Goal: Task Accomplishment & Management: Manage account settings

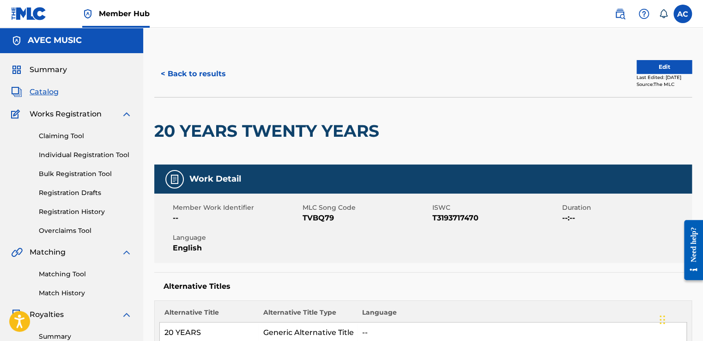
click at [46, 89] on span "Catalog" at bounding box center [44, 91] width 29 height 11
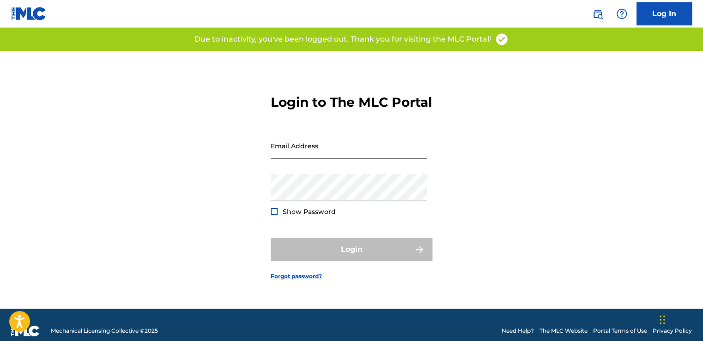
type input "[EMAIL_ADDRESS][DOMAIN_NAME]"
click at [279, 152] on input "[EMAIL_ADDRESS][DOMAIN_NAME]" at bounding box center [349, 146] width 156 height 26
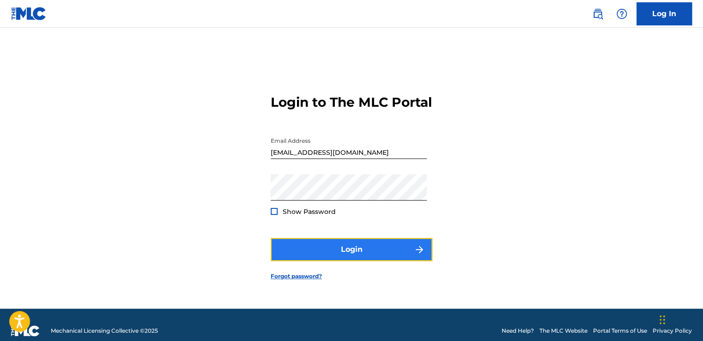
click at [351, 258] on button "Login" at bounding box center [352, 249] width 162 height 23
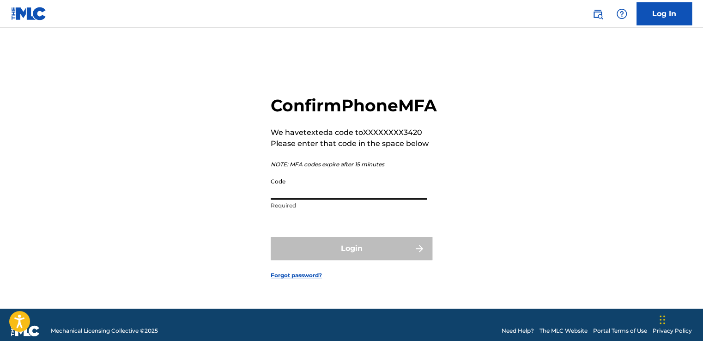
click at [275, 198] on input "Code" at bounding box center [349, 186] width 156 height 26
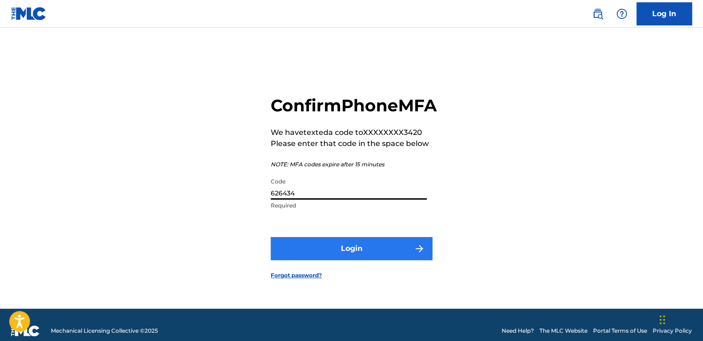
type input "626434"
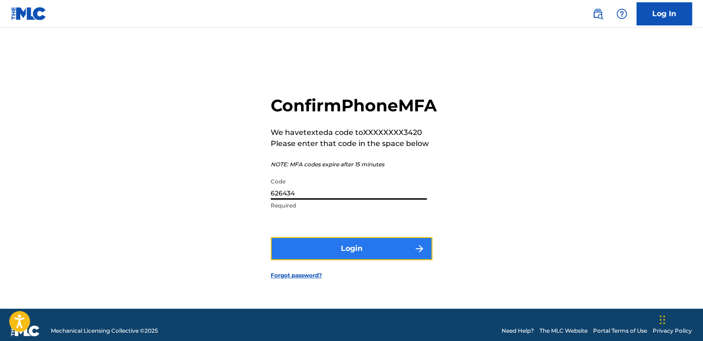
click at [348, 260] on button "Login" at bounding box center [352, 248] width 162 height 23
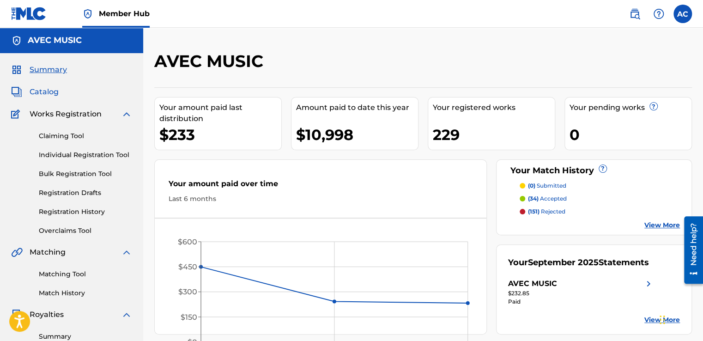
click at [48, 93] on span "Catalog" at bounding box center [44, 91] width 29 height 11
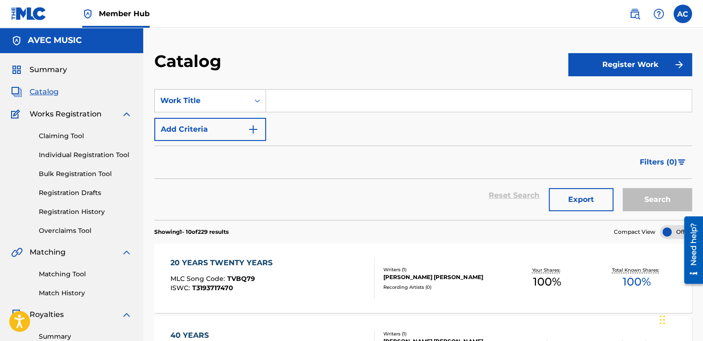
click at [212, 263] on div "20 YEARS TWENTY YEARS" at bounding box center [223, 262] width 107 height 11
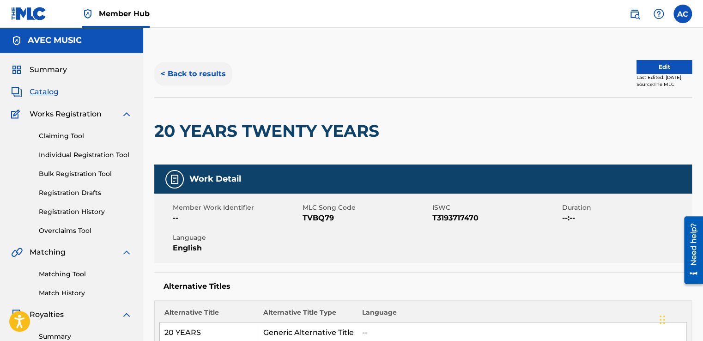
click at [203, 75] on button "< Back to results" at bounding box center [193, 73] width 78 height 23
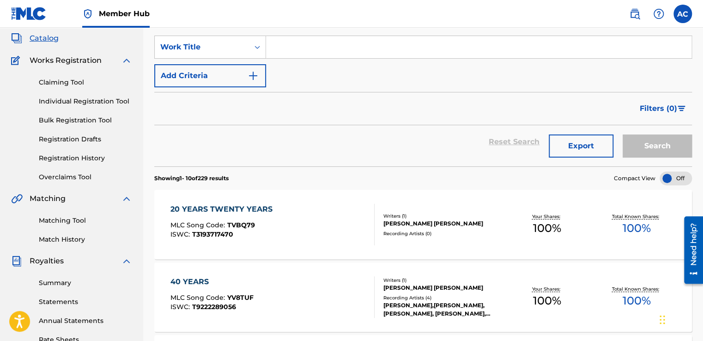
scroll to position [55, 0]
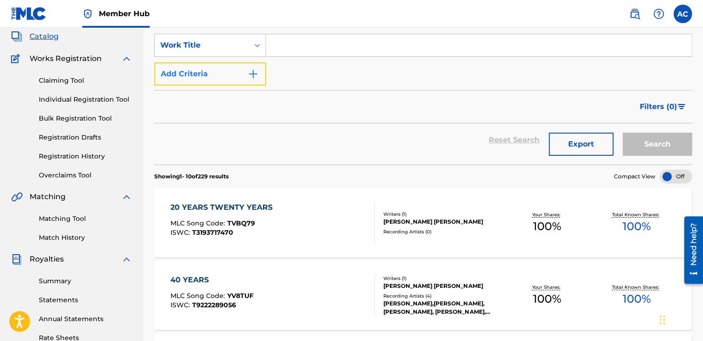
click at [199, 75] on button "Add Criteria" at bounding box center [210, 73] width 112 height 23
click at [199, 75] on div "SearchWithCriteria606f507b-5551-42ed-83bc-b6dd4f196745 Work Title Add Criteria" at bounding box center [423, 60] width 538 height 52
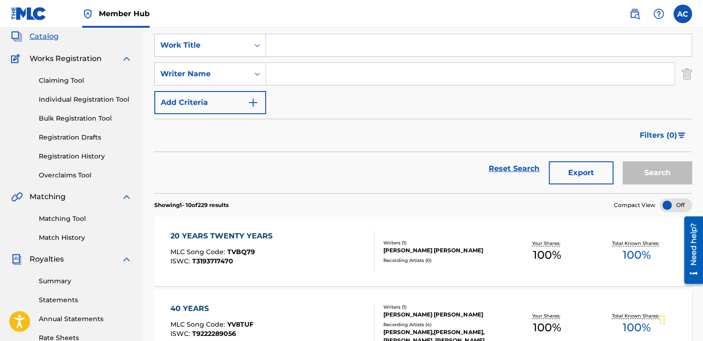
click at [196, 238] on div "20 YEARS TWENTY YEARS" at bounding box center [223, 235] width 107 height 11
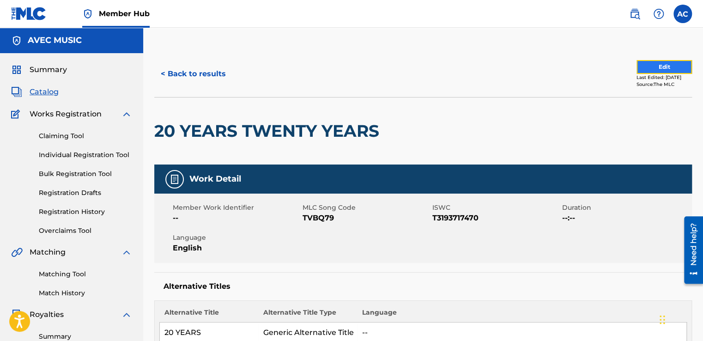
click at [661, 66] on button "Edit" at bounding box center [663, 67] width 55 height 14
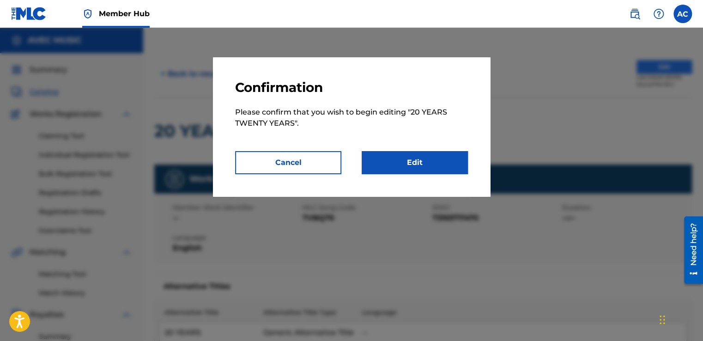
click at [661, 66] on div at bounding box center [351, 198] width 703 height 341
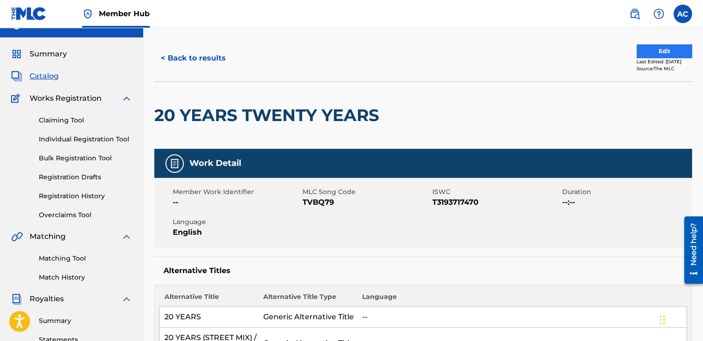
scroll to position [18, 0]
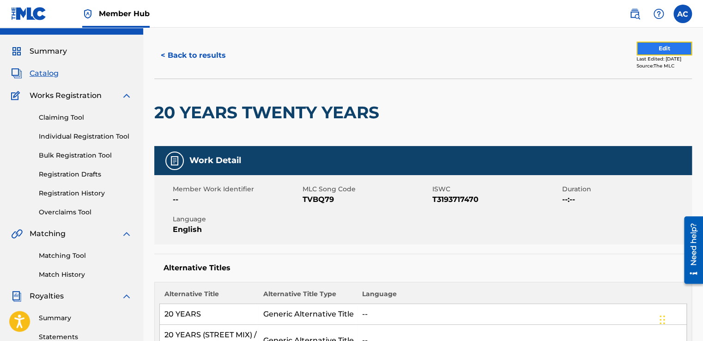
click at [664, 47] on button "Edit" at bounding box center [663, 49] width 55 height 14
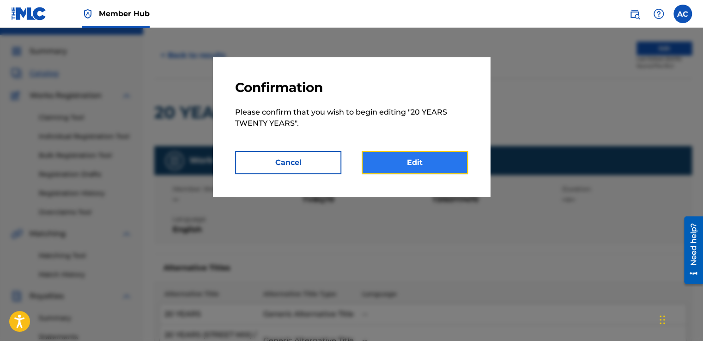
click at [407, 161] on link "Edit" at bounding box center [415, 162] width 106 height 23
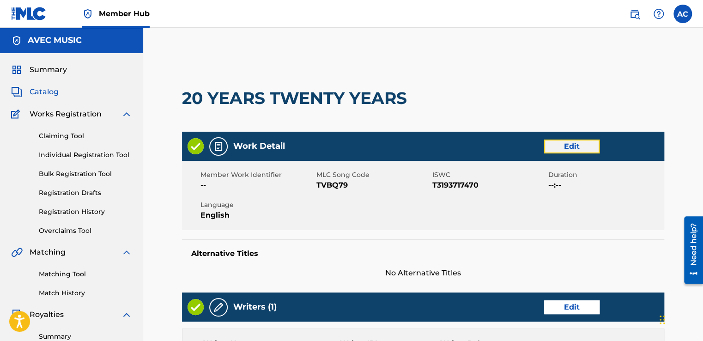
click at [564, 142] on link "Edit" at bounding box center [571, 146] width 55 height 14
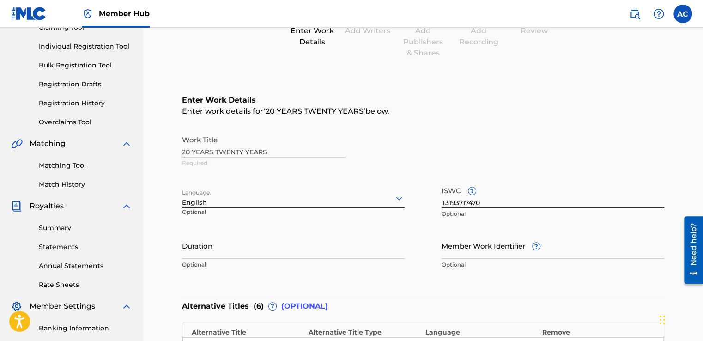
scroll to position [111, 0]
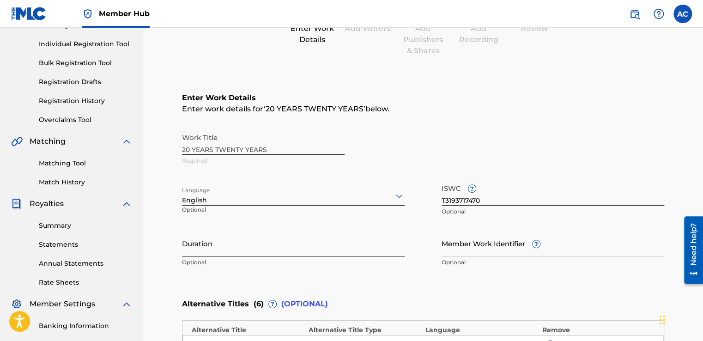
click at [187, 252] on input "Duration" at bounding box center [293, 243] width 223 height 26
type input "06:08"
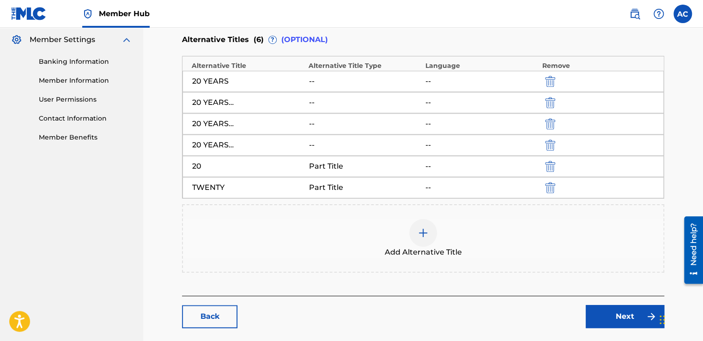
scroll to position [418, 0]
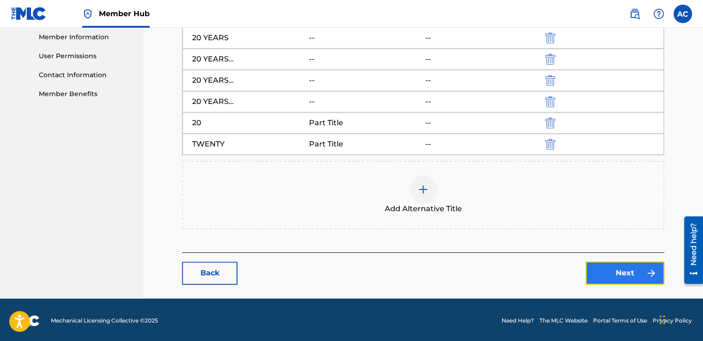
click at [626, 274] on link "Next" at bounding box center [625, 272] width 79 height 23
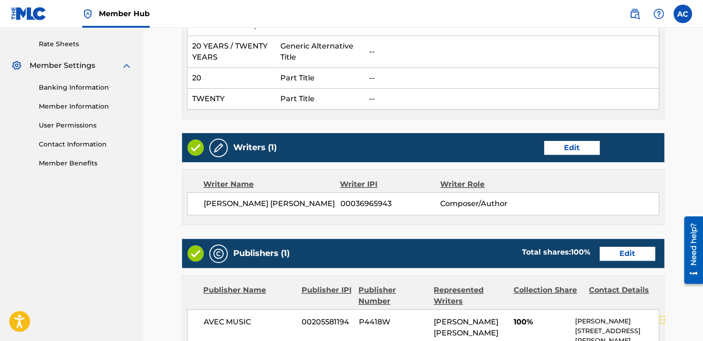
scroll to position [351, 0]
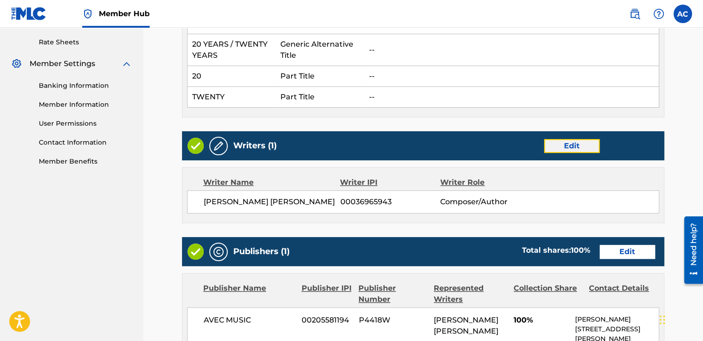
click at [568, 143] on link "Edit" at bounding box center [571, 146] width 55 height 14
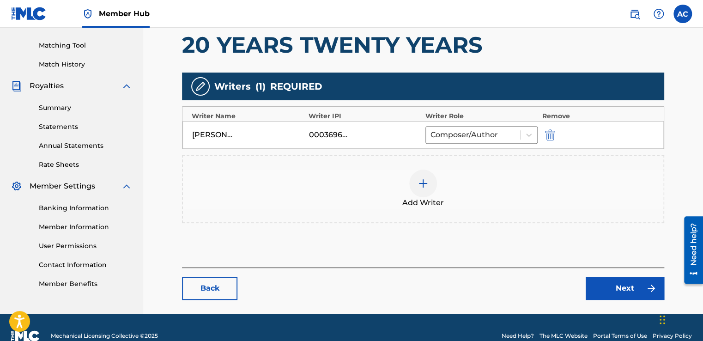
scroll to position [240, 0]
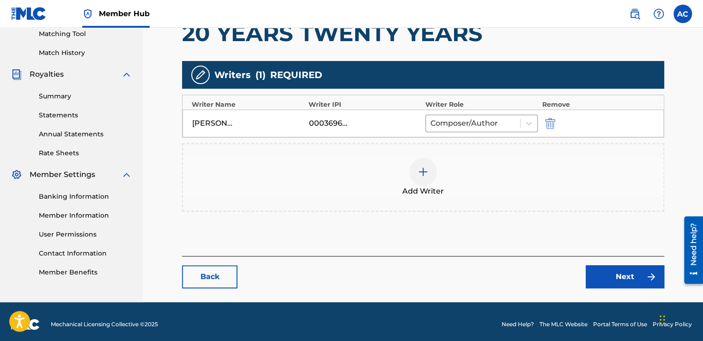
click at [424, 169] on img at bounding box center [423, 171] width 11 height 11
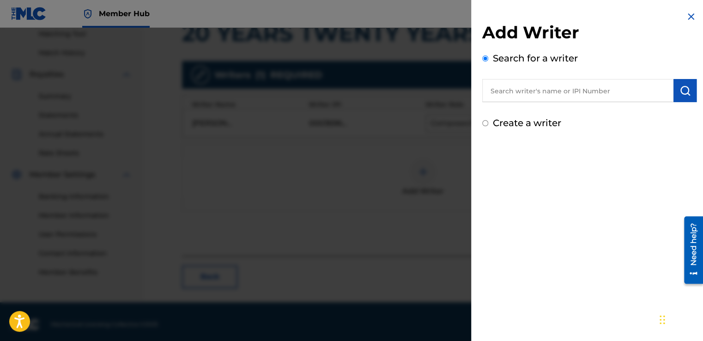
click at [496, 91] on input "text" at bounding box center [577, 90] width 191 height 23
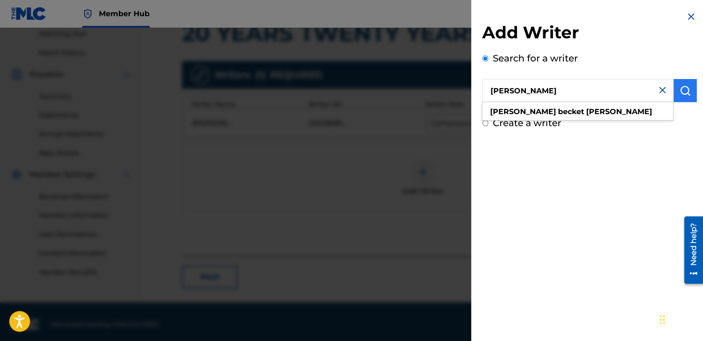
type input "Alston BECKET Cyrus"
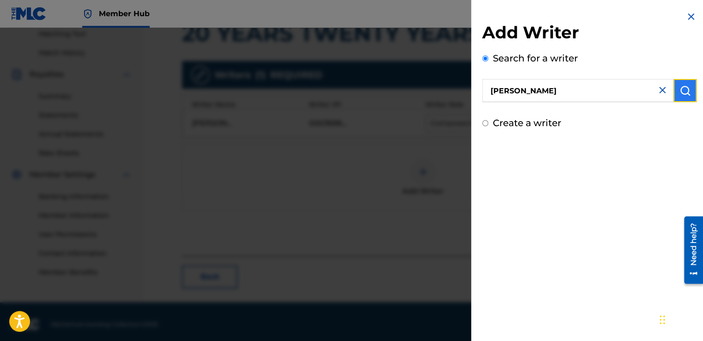
click at [680, 91] on img "submit" at bounding box center [684, 90] width 11 height 11
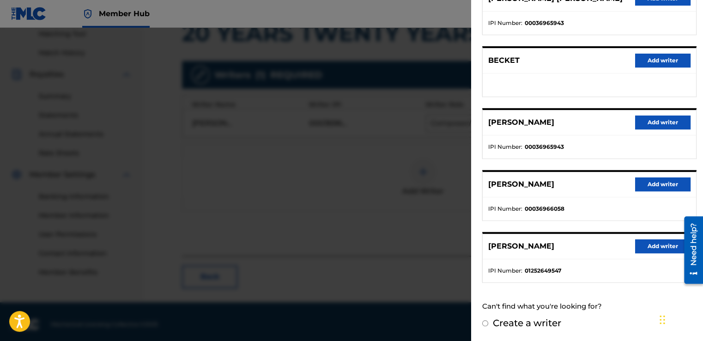
scroll to position [245, 0]
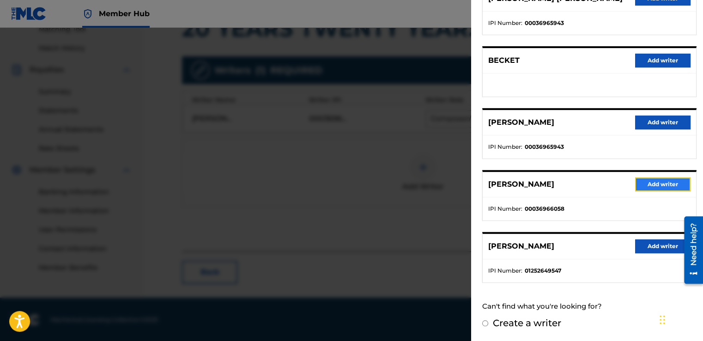
click at [654, 186] on button "Add writer" at bounding box center [662, 184] width 55 height 14
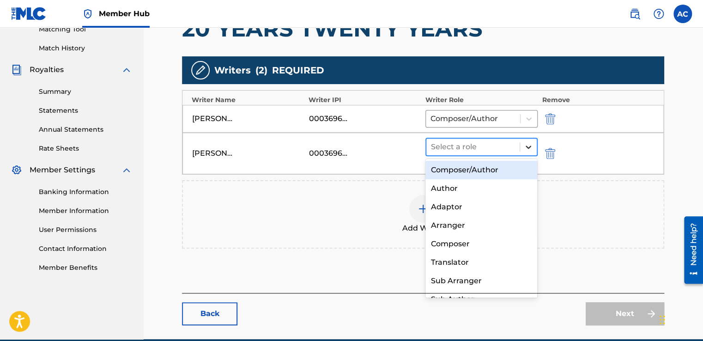
click at [527, 145] on icon at bounding box center [528, 146] width 9 height 9
click at [467, 169] on div "Composer/Author" at bounding box center [481, 170] width 112 height 18
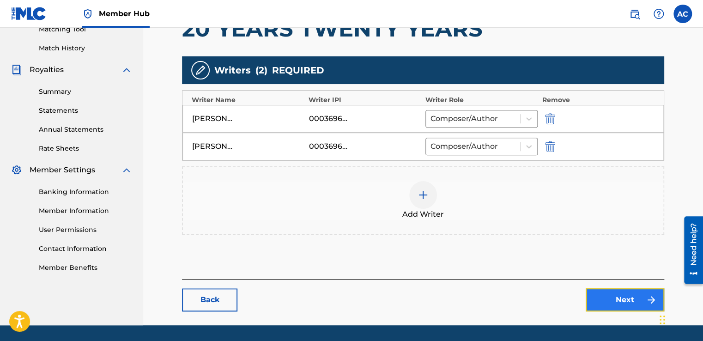
click at [621, 300] on link "Next" at bounding box center [625, 299] width 79 height 23
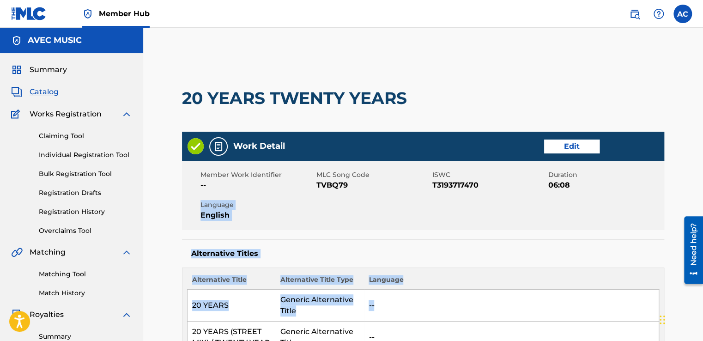
click at [621, 300] on div "Work Detail Edit Member Work Identifier -- MLC Song Code TVBQ79 ISWC T319371747…" at bounding box center [423, 300] width 482 height 337
click at [606, 290] on td "--" at bounding box center [511, 306] width 295 height 32
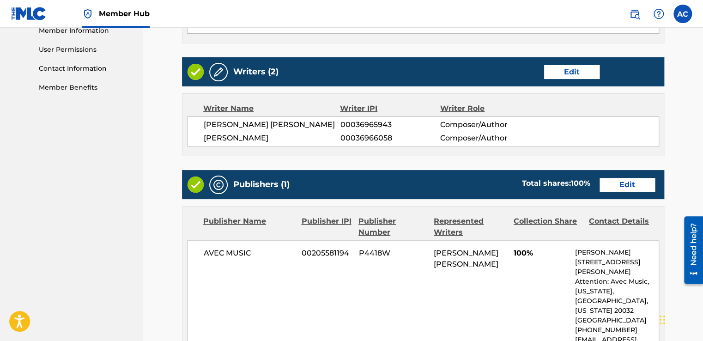
scroll to position [443, 0]
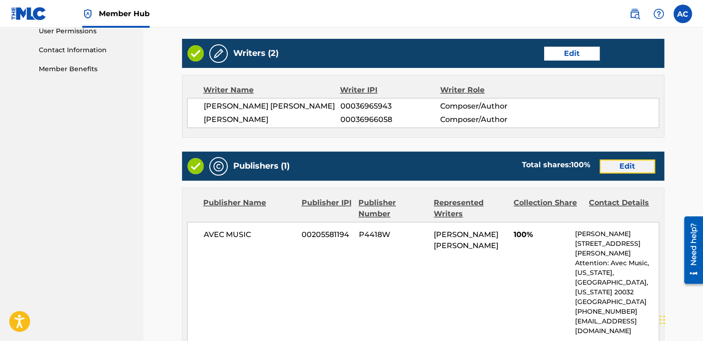
click at [622, 173] on link "Edit" at bounding box center [627, 166] width 55 height 14
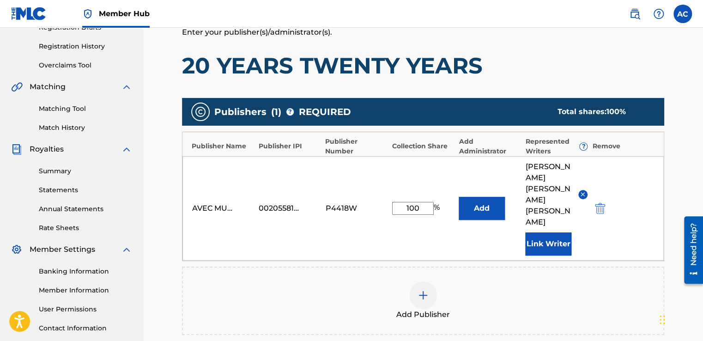
scroll to position [166, 0]
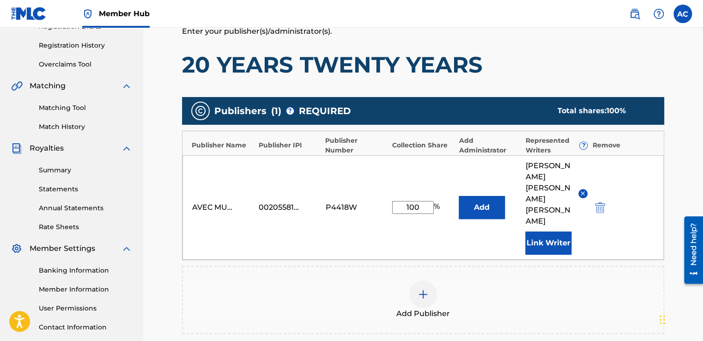
click at [413, 201] on input "100" at bounding box center [413, 207] width 42 height 13
type input "10"
type input "50"
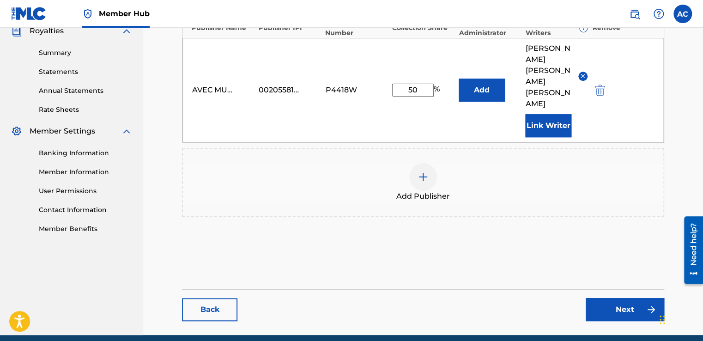
scroll to position [299, 0]
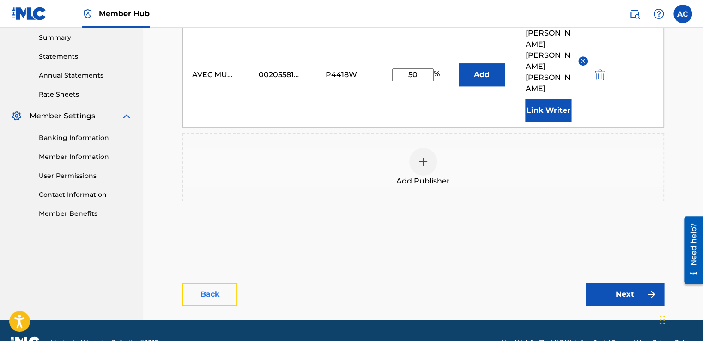
click at [211, 283] on link "Back" at bounding box center [209, 294] width 55 height 23
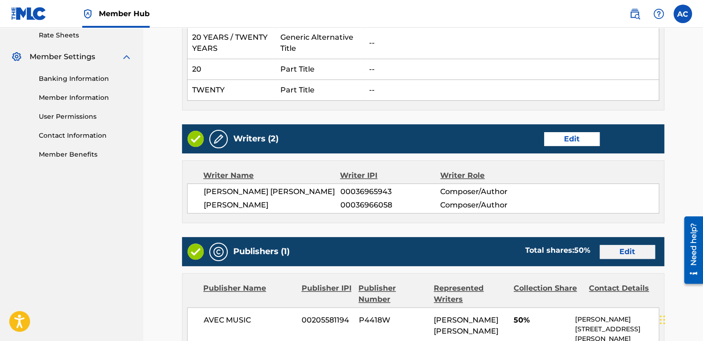
scroll to position [357, 0]
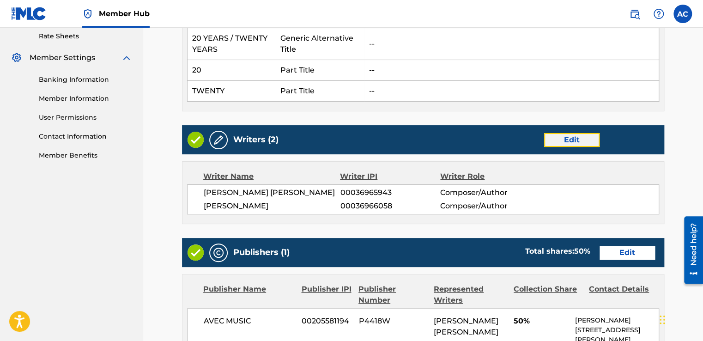
click at [572, 137] on link "Edit" at bounding box center [571, 140] width 55 height 14
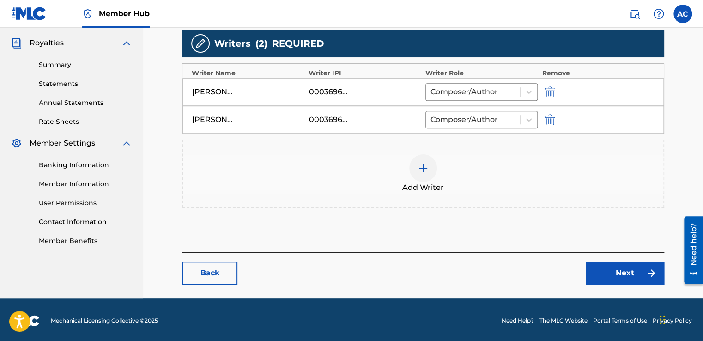
scroll to position [272, 0]
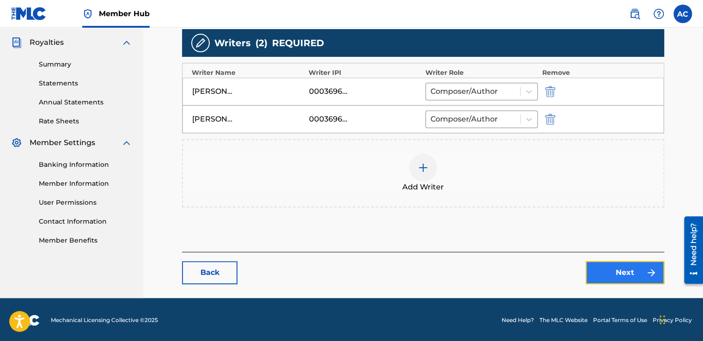
click at [629, 266] on link "Next" at bounding box center [625, 272] width 79 height 23
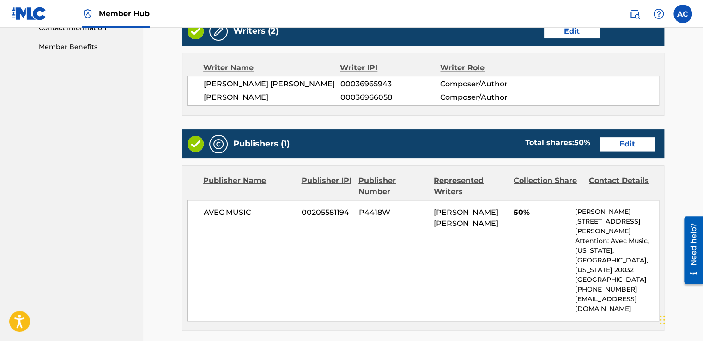
scroll to position [480, 0]
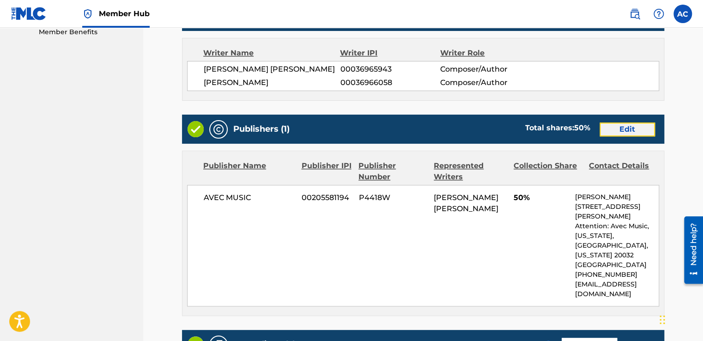
click at [634, 136] on link "Edit" at bounding box center [627, 129] width 55 height 14
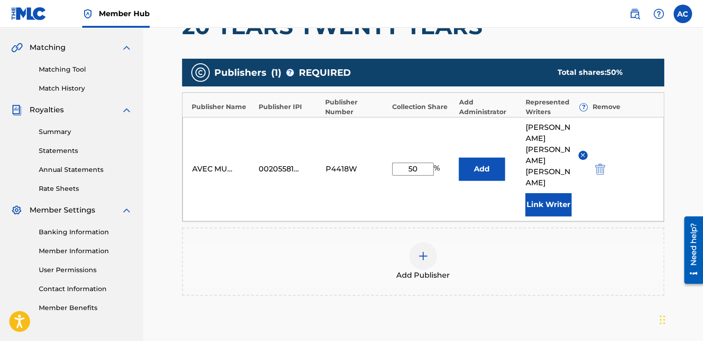
scroll to position [222, 0]
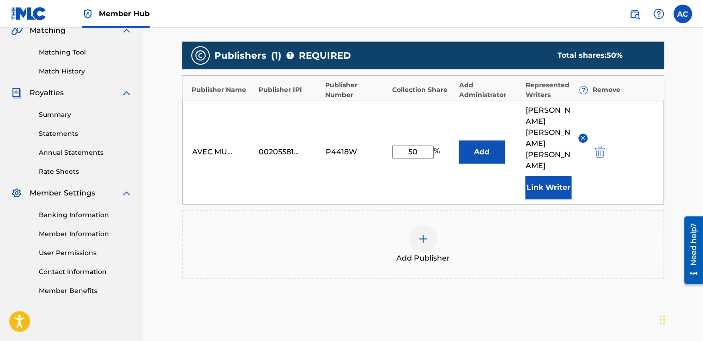
click at [424, 233] on img at bounding box center [423, 238] width 11 height 11
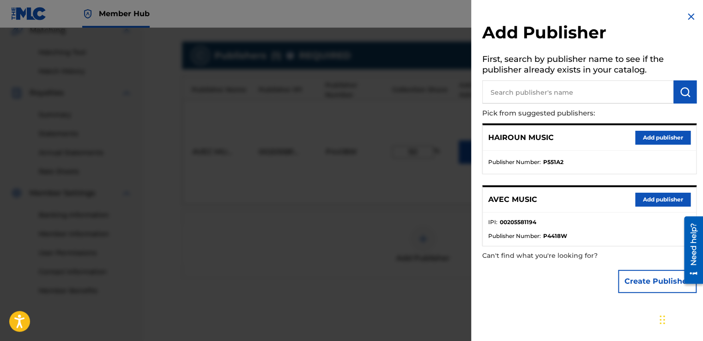
click at [509, 97] on input "text" at bounding box center [577, 91] width 191 height 23
click at [485, 100] on input "text" at bounding box center [577, 91] width 191 height 23
click at [485, 97] on input "text" at bounding box center [577, 91] width 191 height 23
type input "MS PEARL MUSIC"
click at [680, 93] on img "submit" at bounding box center [684, 91] width 11 height 11
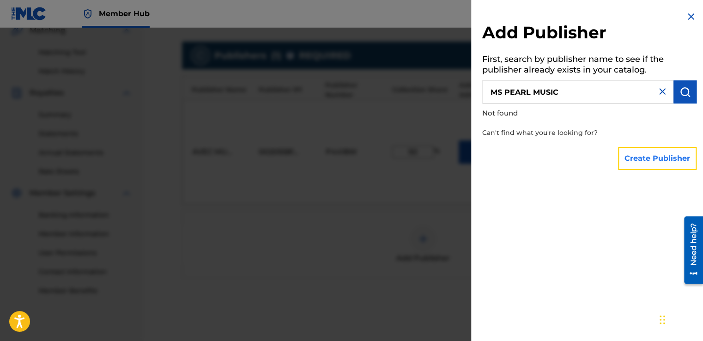
click at [633, 156] on button "Create Publisher" at bounding box center [657, 158] width 79 height 23
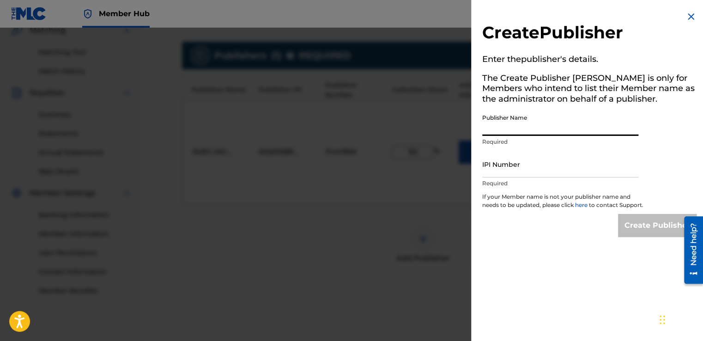
click at [484, 133] on input "Publisher Name" at bounding box center [560, 122] width 156 height 26
type input "MS PEARL MUSIC"
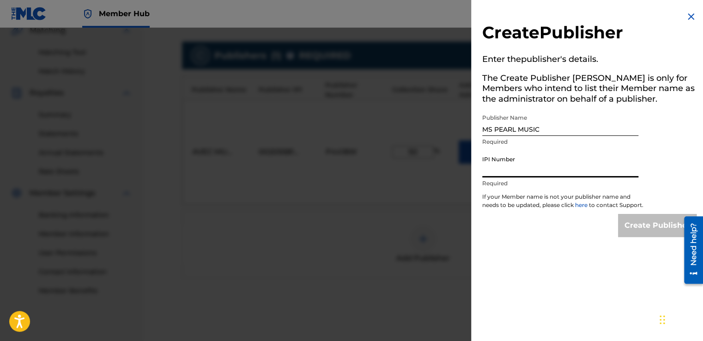
click at [504, 172] on input "IPI Number" at bounding box center [560, 164] width 156 height 26
type input "00620426388"
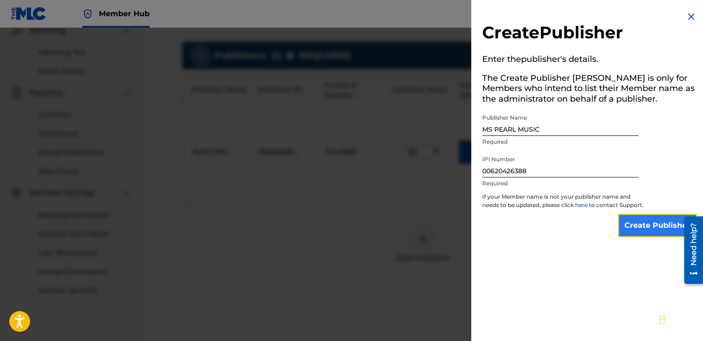
click at [628, 234] on input "Create Publisher" at bounding box center [657, 225] width 79 height 23
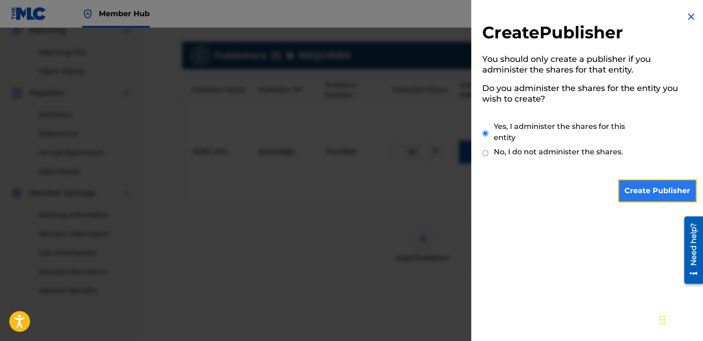
click at [656, 187] on input "Create Publisher" at bounding box center [657, 190] width 79 height 23
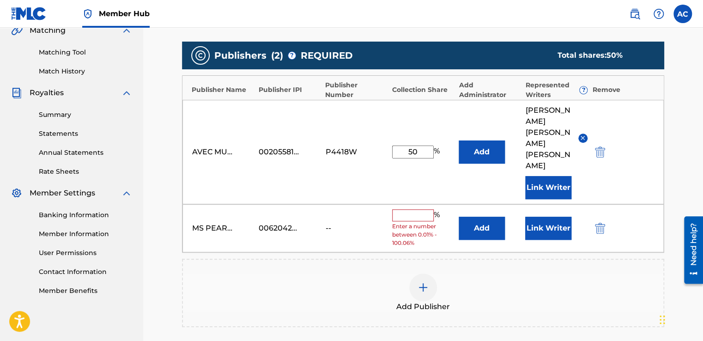
click at [415, 209] on input "text" at bounding box center [413, 215] width 42 height 12
type input "50"
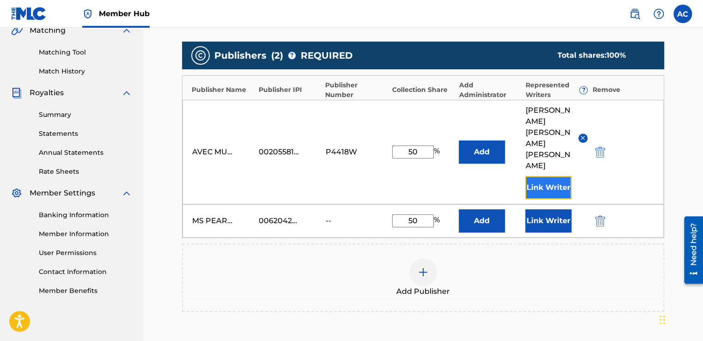
click at [545, 176] on button "Link Writer" at bounding box center [548, 187] width 46 height 23
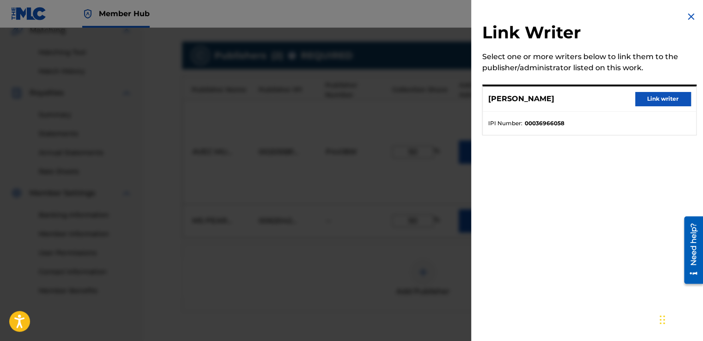
click at [545, 162] on div "Link Writer Select one or more writers below to link them to the publisher/admi…" at bounding box center [589, 170] width 236 height 341
click at [662, 104] on button "Link writer" at bounding box center [662, 99] width 55 height 14
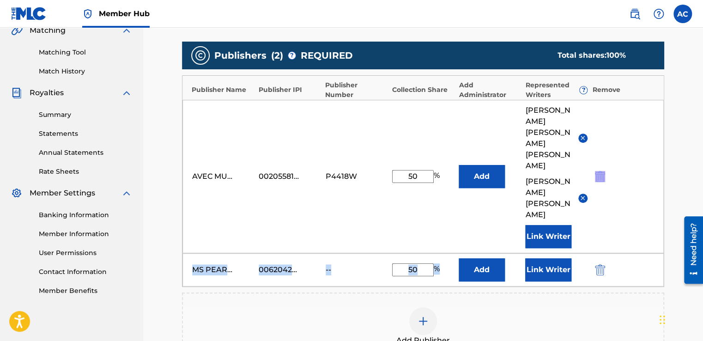
click at [662, 103] on div "AVEC MUSIC 00205581194 P4418W 50 % Add ALSTON VERNON ELLSWORTH CYRUS ALSTON BEC…" at bounding box center [422, 176] width 481 height 153
click at [538, 258] on button "Link Writer" at bounding box center [548, 269] width 46 height 23
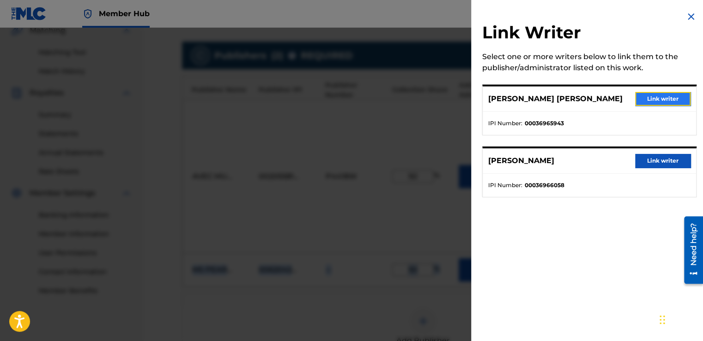
click at [647, 100] on button "Link writer" at bounding box center [662, 99] width 55 height 14
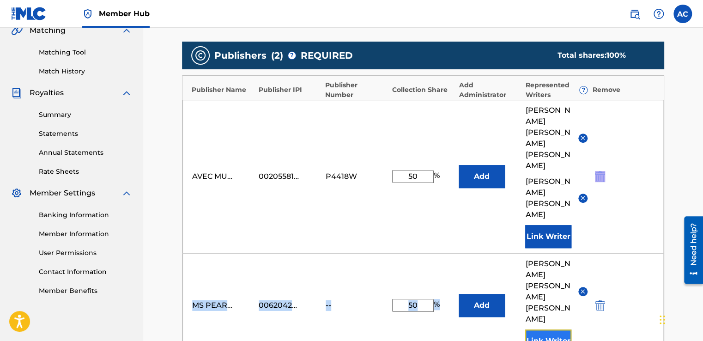
click at [533, 329] on button "Link Writer" at bounding box center [548, 340] width 46 height 23
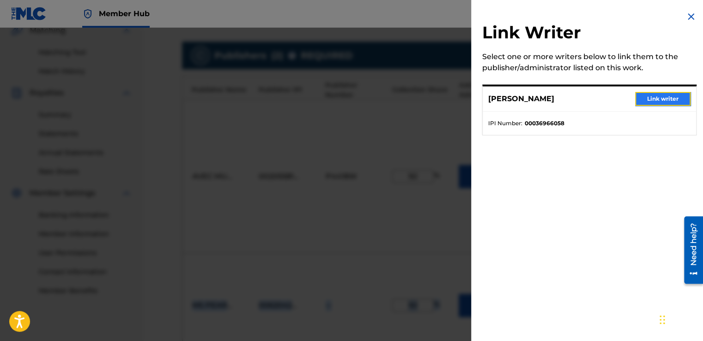
click at [659, 94] on button "Link writer" at bounding box center [662, 99] width 55 height 14
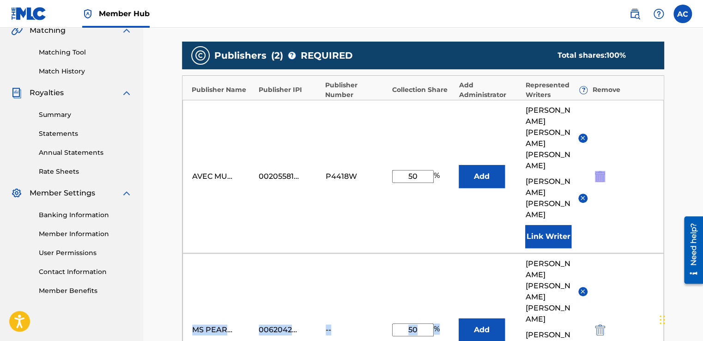
click at [693, 189] on div "Catalog Enter Work Details Add Writers Add Publishers & Shares Add Recording Re…" at bounding box center [423, 214] width 560 height 770
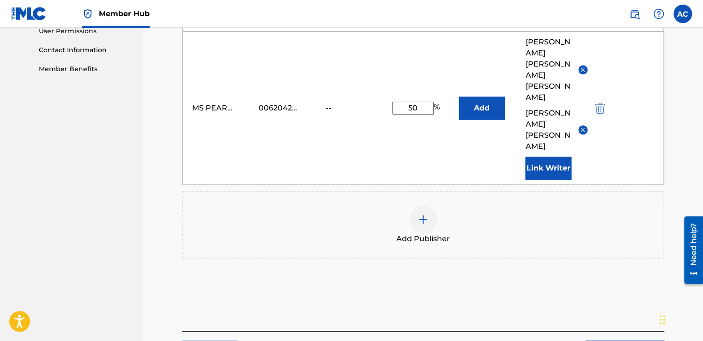
scroll to position [456, 0]
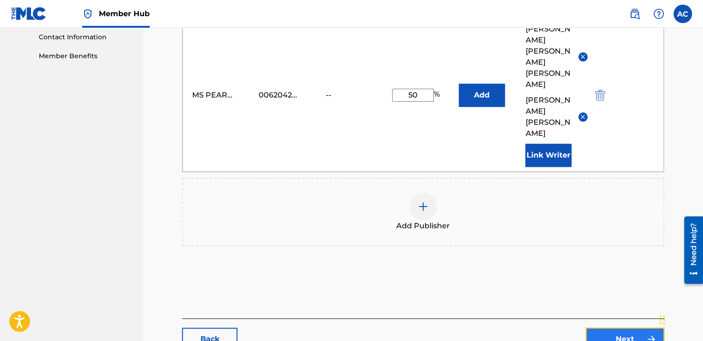
click at [624, 327] on link "Next" at bounding box center [625, 338] width 79 height 23
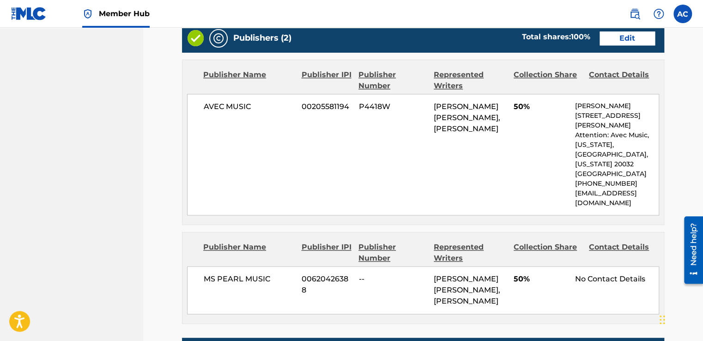
scroll to position [573, 0]
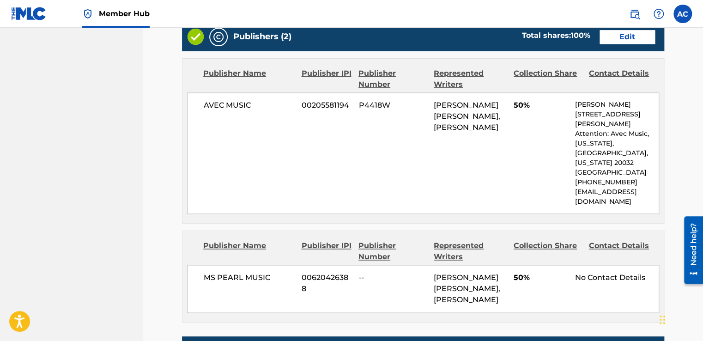
click at [655, 187] on p "[EMAIL_ADDRESS][DOMAIN_NAME]" at bounding box center [617, 196] width 84 height 19
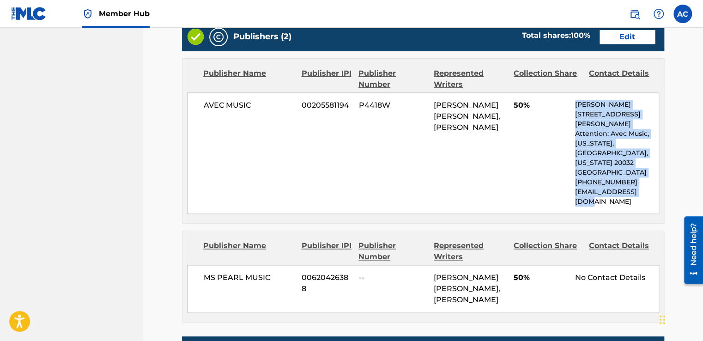
drag, startPoint x: 655, startPoint y: 180, endPoint x: 560, endPoint y: 104, distance: 121.6
click at [560, 104] on div "AVEC MUSIC 00205581194 P4418W ALSTON VERNON ELLSWORTH CYRUS, ALSTON BECKET CYRU…" at bounding box center [423, 152] width 472 height 121
drag, startPoint x: 560, startPoint y: 104, endPoint x: 606, endPoint y: 137, distance: 56.2
copy div "Alston 935 Blakney Lane, SE Attention: Avec Music, Washington, DC, District of …"
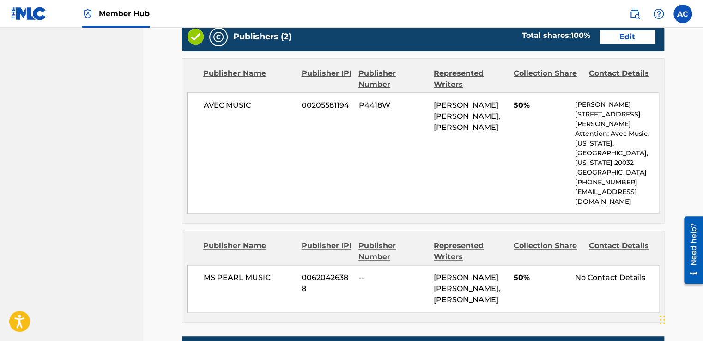
click at [618, 272] on div "No Contact Details" at bounding box center [617, 277] width 84 height 11
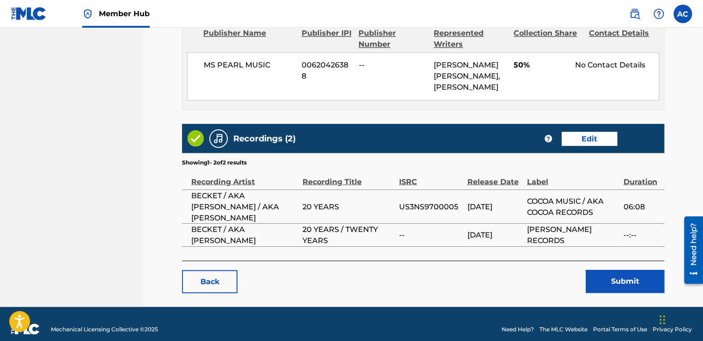
scroll to position [786, 0]
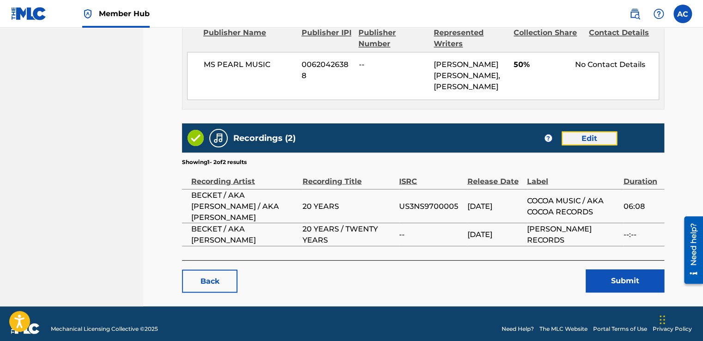
click at [590, 131] on link "Edit" at bounding box center [589, 138] width 55 height 14
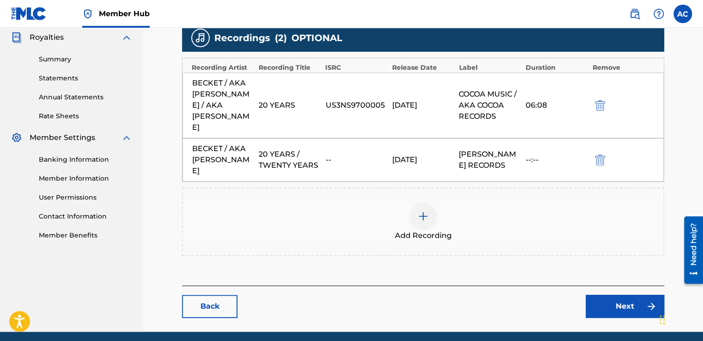
scroll to position [289, 0]
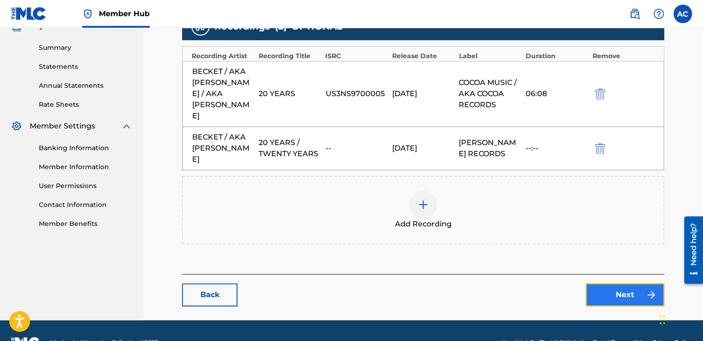
click at [619, 283] on link "Next" at bounding box center [625, 294] width 79 height 23
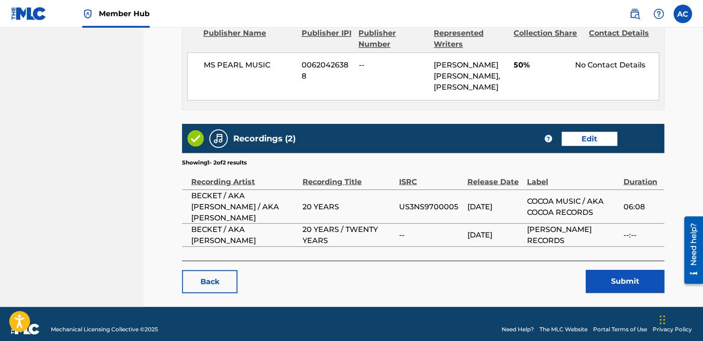
scroll to position [786, 0]
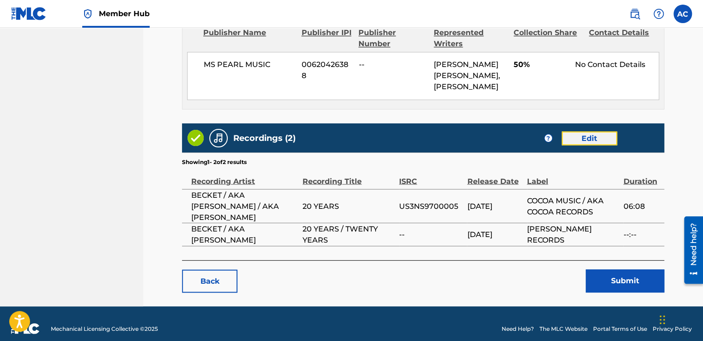
click at [590, 131] on link "Edit" at bounding box center [589, 138] width 55 height 14
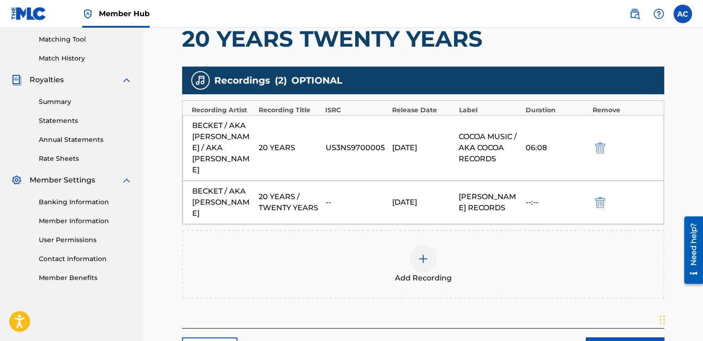
scroll to position [233, 0]
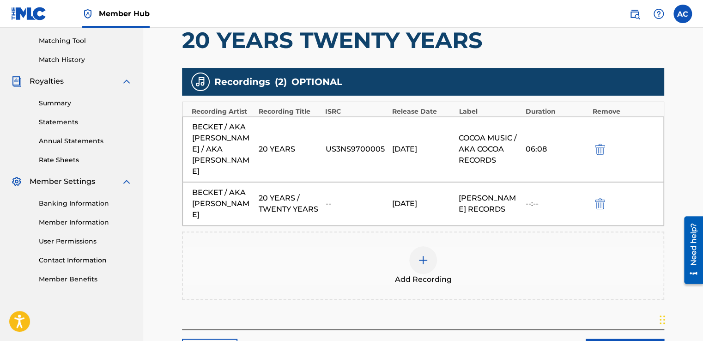
click at [418, 255] on img at bounding box center [423, 260] width 11 height 11
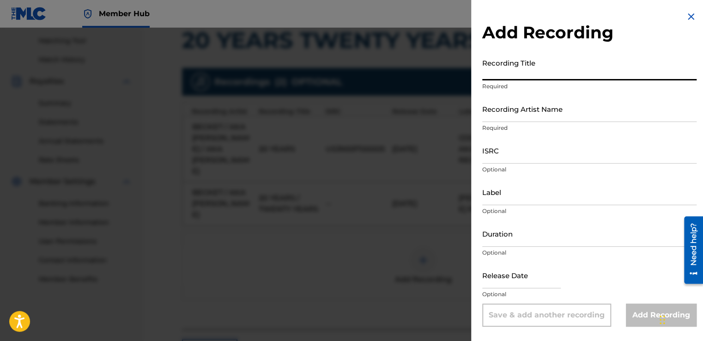
click at [491, 72] on input "Recording Title" at bounding box center [589, 67] width 214 height 26
click at [491, 72] on input "20 YEARS / TWENTY YEARS" at bounding box center [589, 67] width 214 height 26
type input "20 YEARS / TWENTY YEARS"
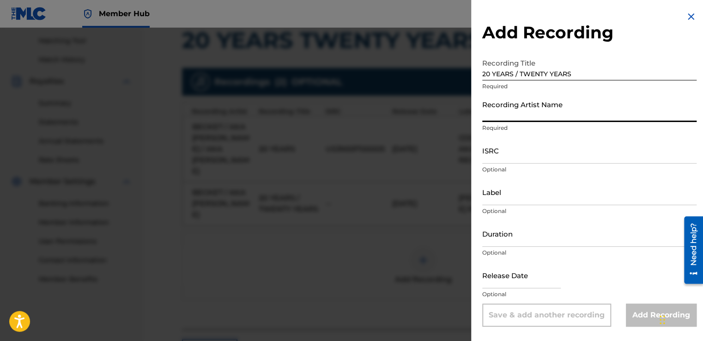
click at [484, 108] on input "Recording Artist Name" at bounding box center [589, 109] width 214 height 26
type input "Alston BECKET Cyrus aka BECKET(T) aka BECKET CYRUS"
type input "COCOA RECORDS aka COCOA MUSIC"
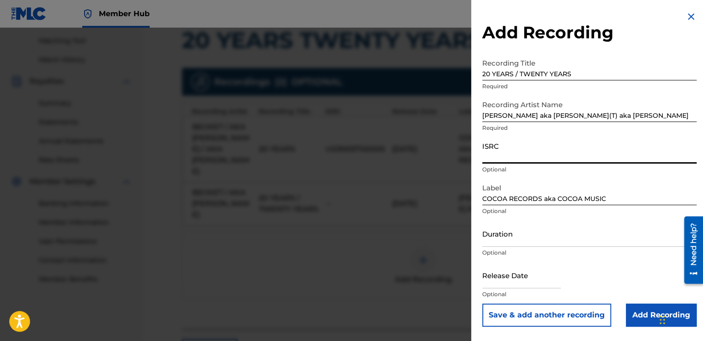
click at [503, 152] on input "ISRC" at bounding box center [589, 150] width 214 height 26
type input "US3NS9700005"
click at [608, 194] on input "COCOA RECORDS aka COCOA MUSIC" at bounding box center [589, 192] width 214 height 26
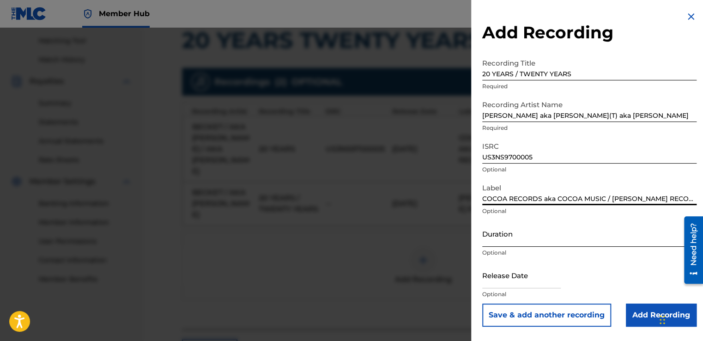
type input "COCOA RECORDS aka COCOA MUSIC / STRAKER'S RECORDS"
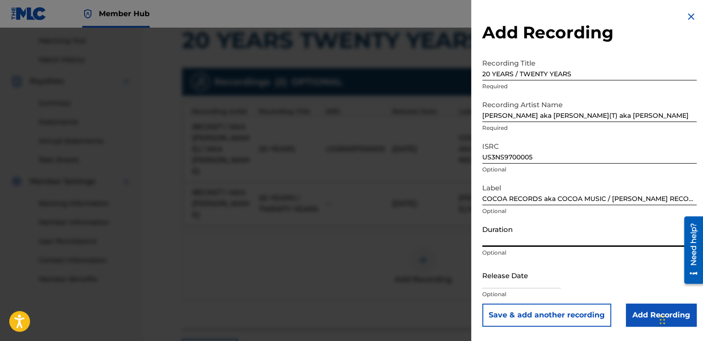
click at [489, 237] on input "Duration" at bounding box center [589, 233] width 214 height 26
type input "06:08"
click at [496, 278] on input "text" at bounding box center [521, 275] width 79 height 26
select select "8"
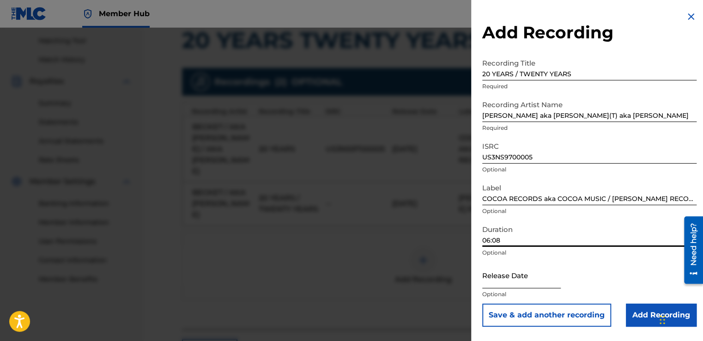
select select "2025"
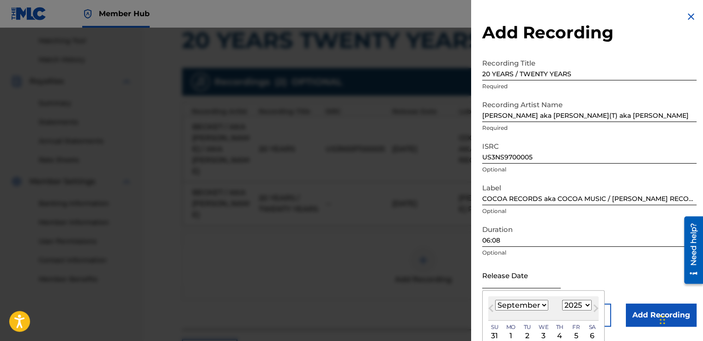
click at [496, 278] on input "text" at bounding box center [521, 275] width 79 height 26
drag, startPoint x: 496, startPoint y: 278, endPoint x: 436, endPoint y: 326, distance: 76.5
click at [436, 326] on div "Add Recording Recording Title 20 YEARS / TWENTY YEARS Required Recording Artist…" at bounding box center [351, 184] width 703 height 313
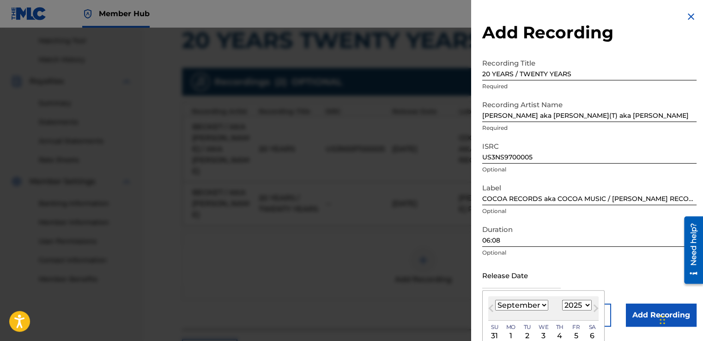
click at [542, 307] on select "January February March April May June July August September October November De…" at bounding box center [521, 305] width 53 height 11
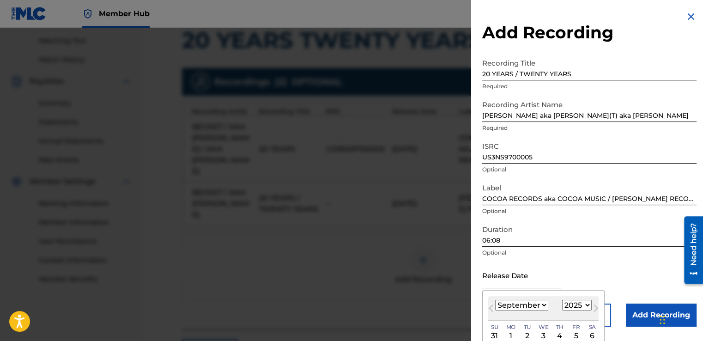
click at [542, 307] on select "January February March April May June July August September October November De…" at bounding box center [521, 305] width 53 height 11
click at [495, 300] on select "January February March April May June July August September October November De…" at bounding box center [521, 305] width 53 height 11
click at [564, 306] on select "1899 1900 1901 1902 1903 1904 1905 1906 1907 1908 1909 1910 1911 1912 1913 1914…" at bounding box center [577, 305] width 30 height 11
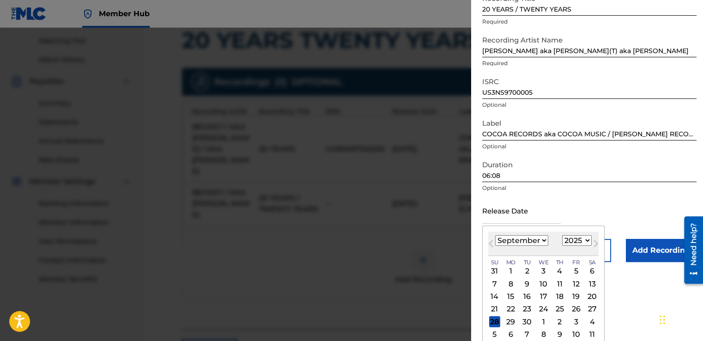
scroll to position [70, 0]
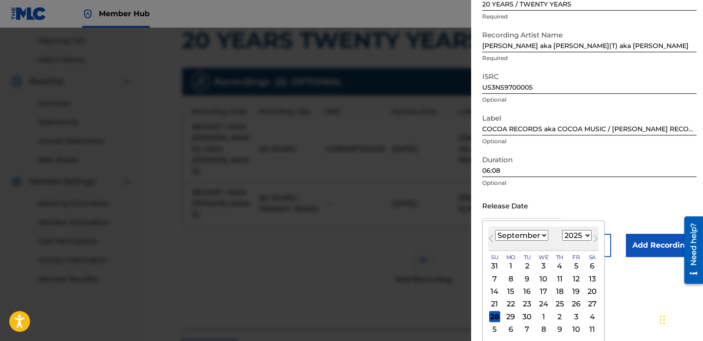
click at [542, 237] on select "January February March April May June July August September October November De…" at bounding box center [521, 235] width 53 height 11
select select "5"
click at [495, 230] on select "January February March April May June July August September October November De…" at bounding box center [521, 235] width 53 height 11
click at [495, 291] on div "15" at bounding box center [494, 291] width 11 height 11
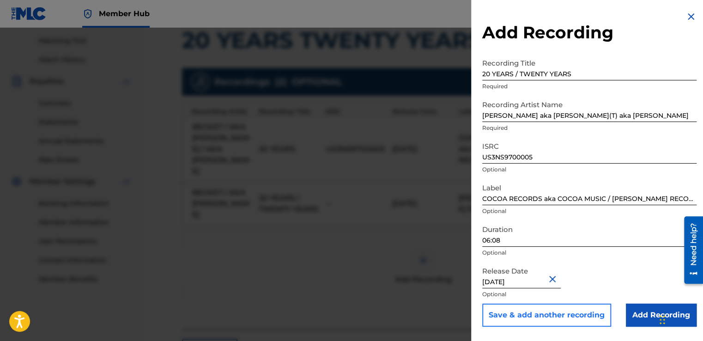
type input "June 15 1997"
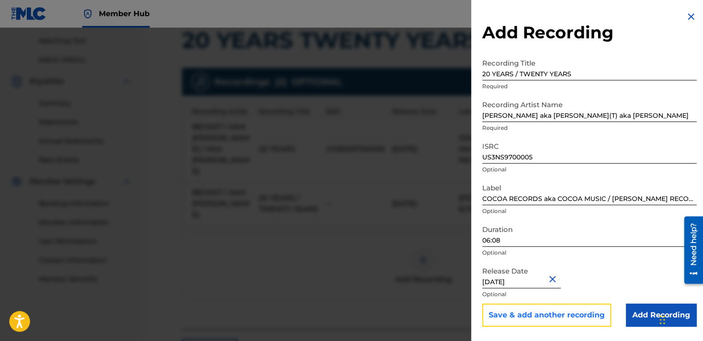
click at [540, 315] on button "Save & add another recording" at bounding box center [546, 314] width 129 height 23
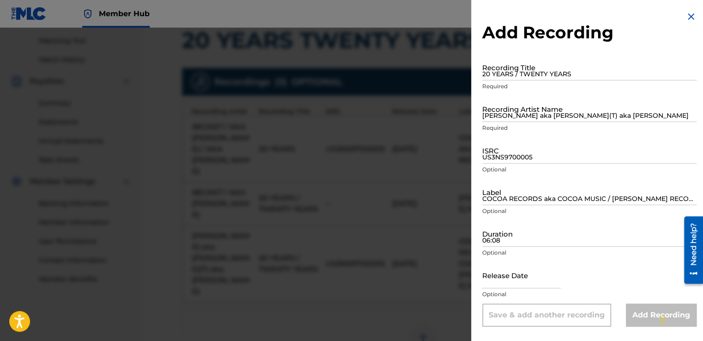
click at [686, 16] on img at bounding box center [690, 16] width 11 height 11
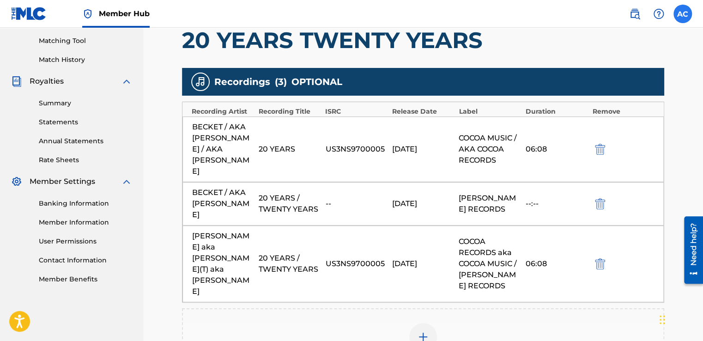
click at [679, 16] on label at bounding box center [682, 14] width 18 height 18
click at [683, 14] on input "AC Alston Cyrus avecmusic@yahoo.com Notification Preferences Profile Log out" at bounding box center [683, 14] width 0 height 0
click at [573, 22] on nav "Member Hub AC AC Alston Cyrus avecmusic@yahoo.com Notification Preferences Prof…" at bounding box center [351, 14] width 703 height 28
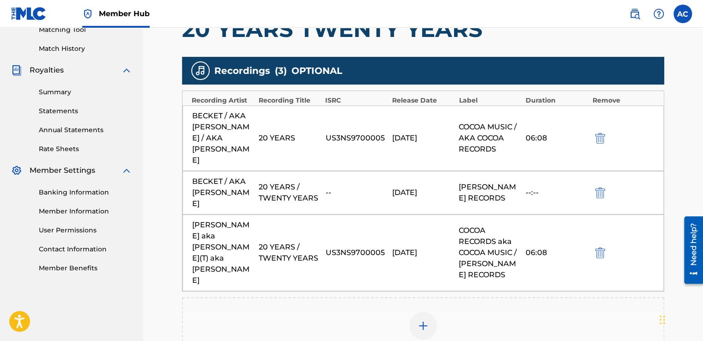
scroll to position [243, 0]
